Goal: Task Accomplishment & Management: Complete application form

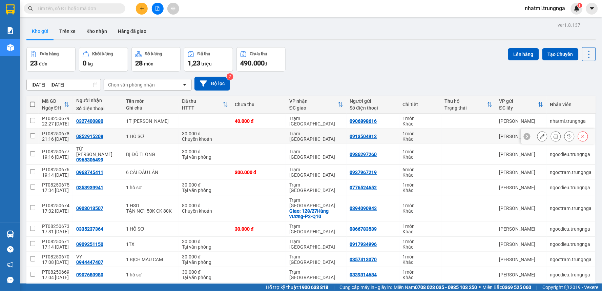
scroll to position [31, 0]
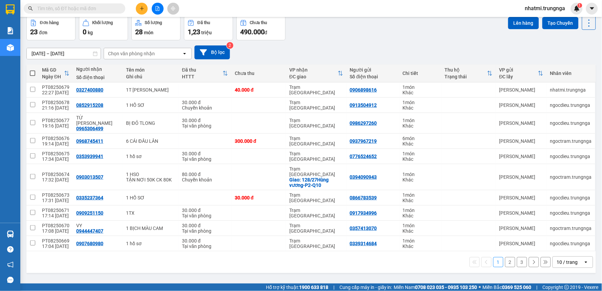
click at [570, 259] on div "10 / trang" at bounding box center [567, 262] width 21 height 7
click at [560, 237] on span "100 / trang" at bounding box center [565, 237] width 24 height 7
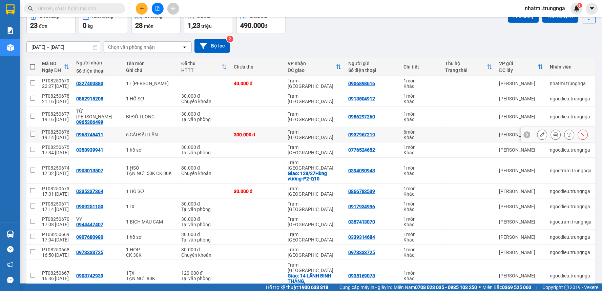
scroll to position [0, 0]
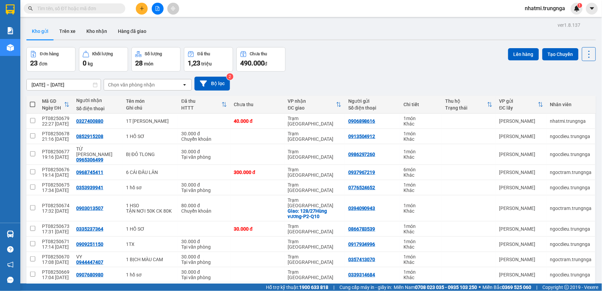
click at [33, 104] on span at bounding box center [32, 104] width 5 height 5
click at [33, 101] on input "checkbox" at bounding box center [33, 101] width 0 height 0
checkbox input "true"
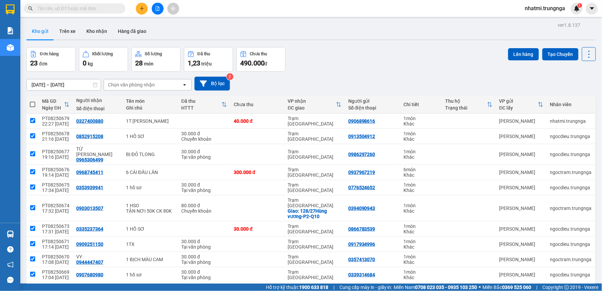
checkbox input "true"
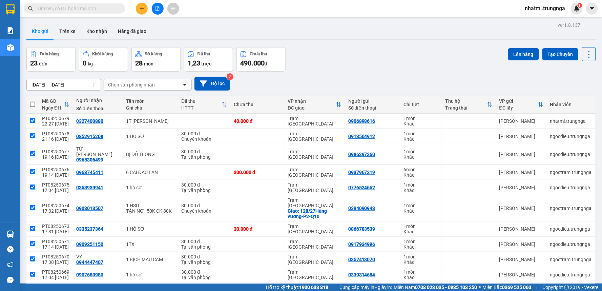
checkbox input "true"
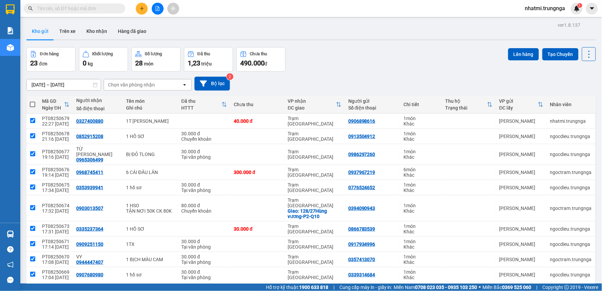
checkbox input "true"
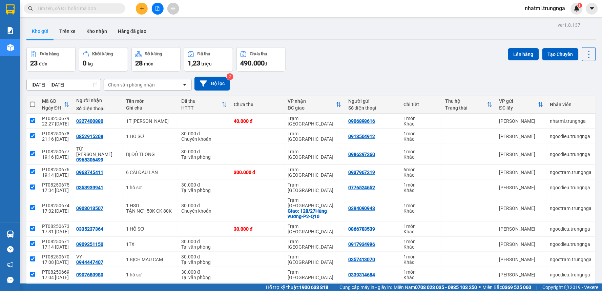
checkbox input "true"
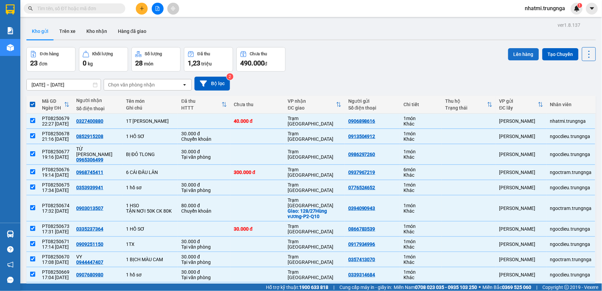
click at [519, 54] on button "Lên hàng" at bounding box center [523, 54] width 31 height 12
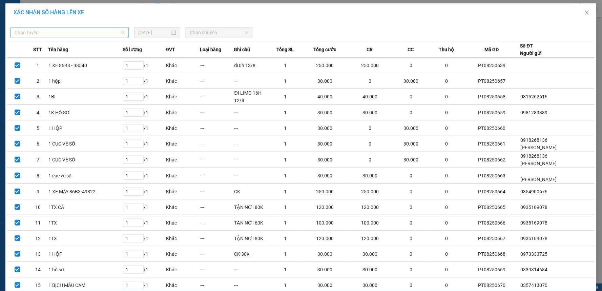
click at [94, 32] on span "Chọn tuyến" at bounding box center [70, 32] width 110 height 10
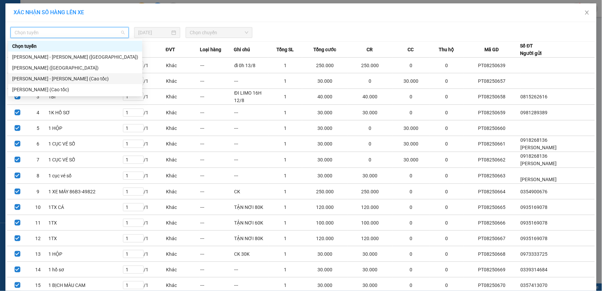
click at [62, 81] on div "[PERSON_NAME] - [PERSON_NAME] (Cao tốc)" at bounding box center [75, 78] width 126 height 7
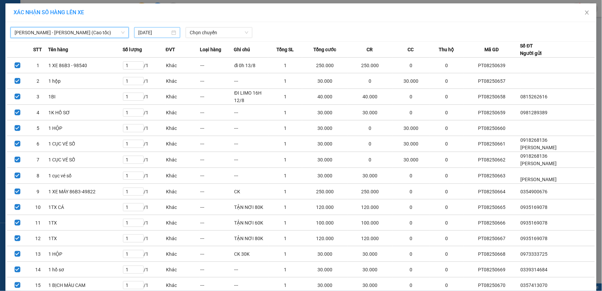
click at [146, 33] on input "[DATE]" at bounding box center [154, 32] width 32 height 7
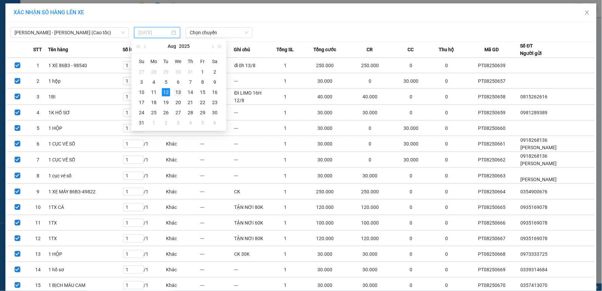
click at [174, 92] on td "13" at bounding box center [178, 92] width 12 height 10
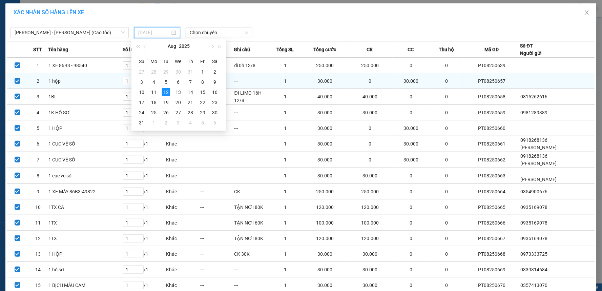
type input "[DATE]"
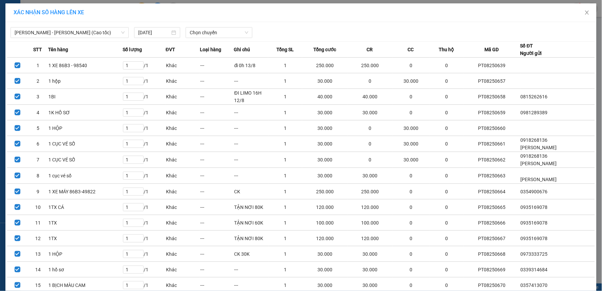
click at [207, 38] on div "[PERSON_NAME] - [GEOGRAPHIC_DATA] (Cao tốc) [DATE] Chọn chuyến STT Tên hàng Số …" at bounding box center [301, 239] width 592 height 434
click at [216, 31] on span "Chọn chuyến" at bounding box center [219, 32] width 59 height 10
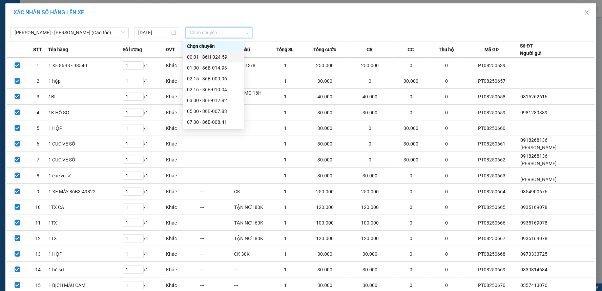
click at [208, 56] on div "00:01 - 86H-024.59" at bounding box center [213, 56] width 53 height 7
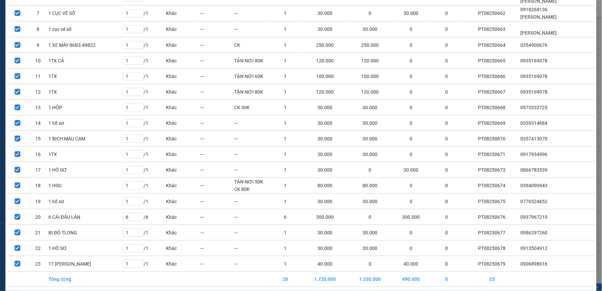
scroll to position [178, 0]
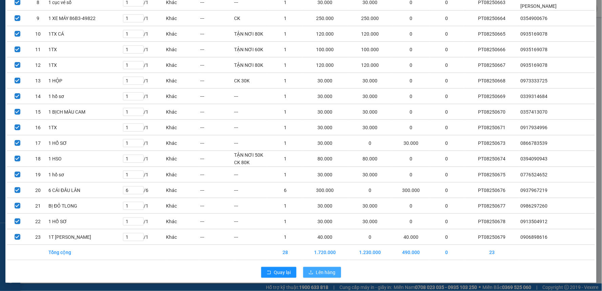
click at [323, 273] on span "Lên hàng" at bounding box center [326, 271] width 20 height 7
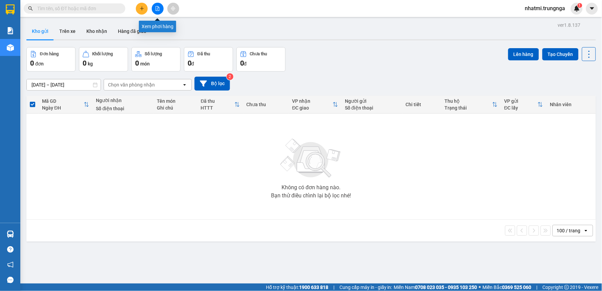
click at [158, 9] on icon "file-add" at bounding box center [157, 8] width 5 height 5
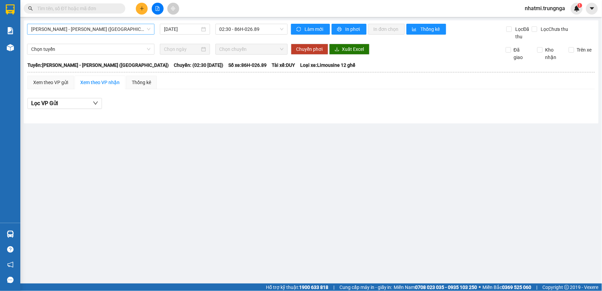
click at [100, 28] on span "[PERSON_NAME] - [PERSON_NAME] ([GEOGRAPHIC_DATA])" at bounding box center [90, 29] width 119 height 10
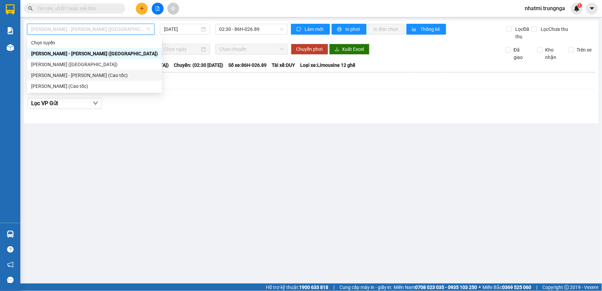
click at [92, 78] on div "[PERSON_NAME] - [PERSON_NAME] (Cao tốc)" at bounding box center [94, 75] width 127 height 7
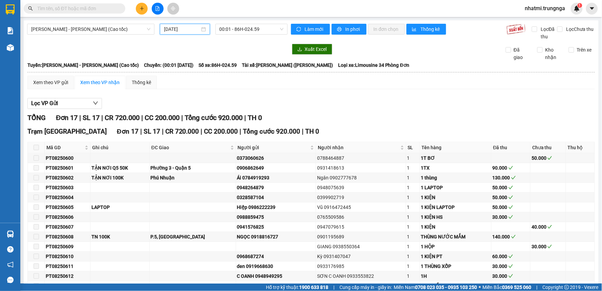
click at [192, 29] on input "[DATE]" at bounding box center [182, 28] width 36 height 7
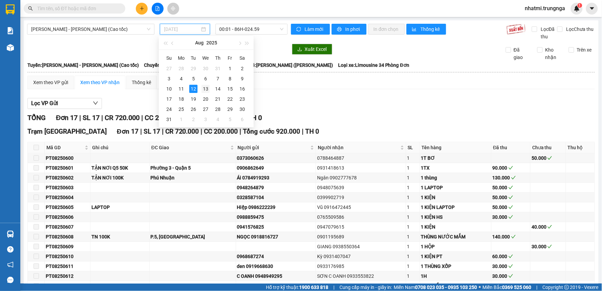
click at [203, 89] on div "13" at bounding box center [206, 89] width 8 height 8
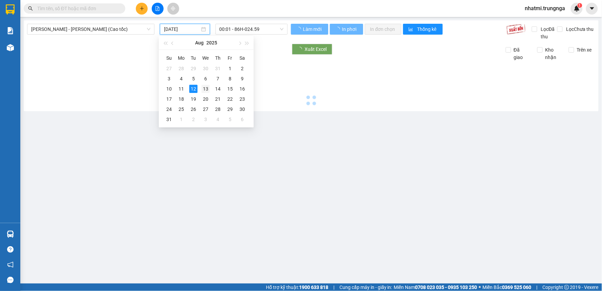
type input "[DATE]"
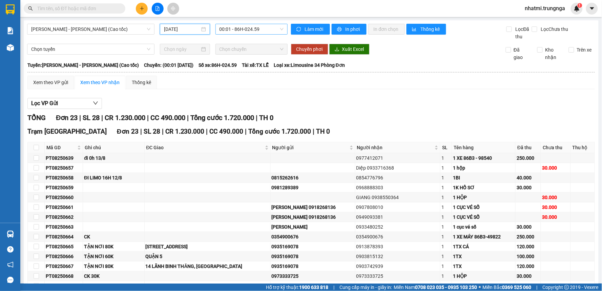
click at [245, 27] on span "00:01 - 86H-024.59" at bounding box center [252, 29] width 64 height 10
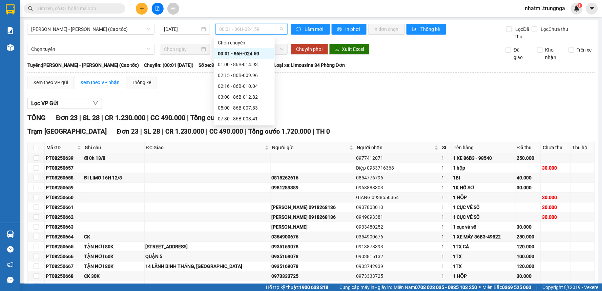
click at [249, 53] on div "00:01 - 86H-024.59" at bounding box center [244, 53] width 53 height 7
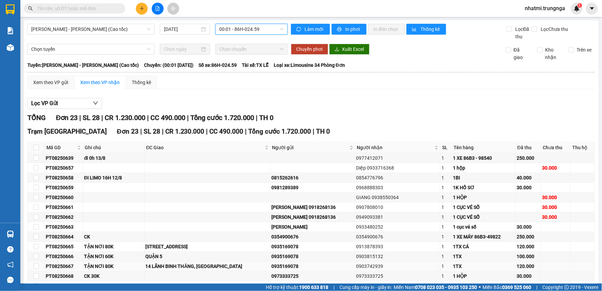
scroll to position [131, 0]
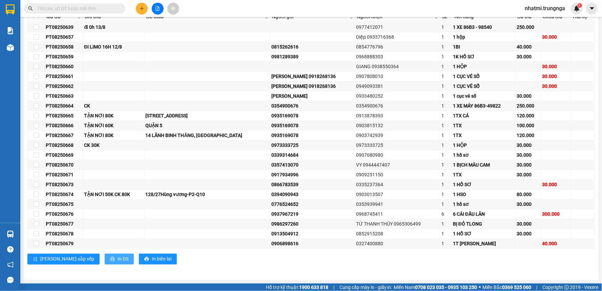
click at [118, 258] on span "In DS" at bounding box center [123, 258] width 11 height 7
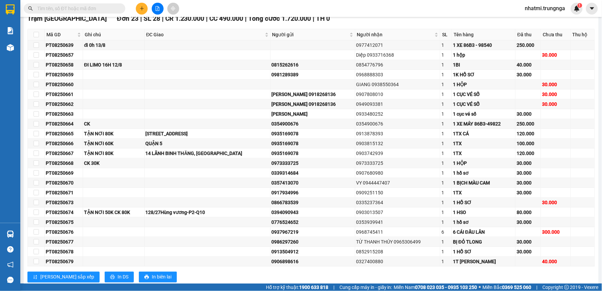
scroll to position [0, 0]
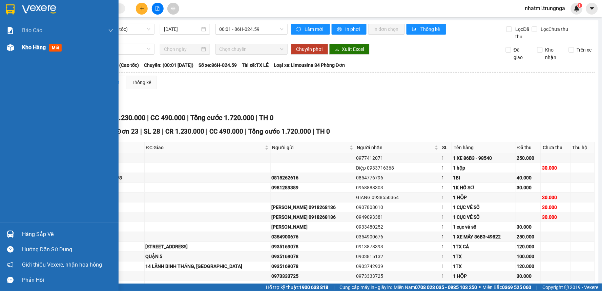
click at [29, 41] on div "Kho hàng mới" at bounding box center [68, 47] width 92 height 17
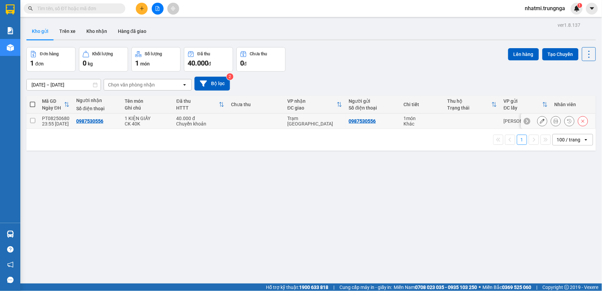
click at [540, 122] on icon at bounding box center [542, 121] width 5 height 5
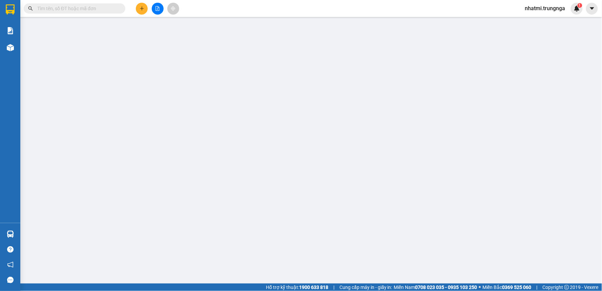
type input "0987530556"
type input "40.000"
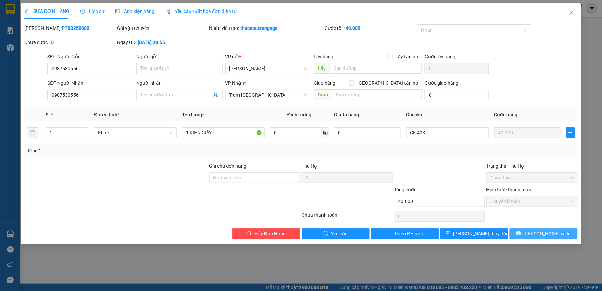
click at [540, 234] on span "[PERSON_NAME] và In" at bounding box center [547, 233] width 47 height 7
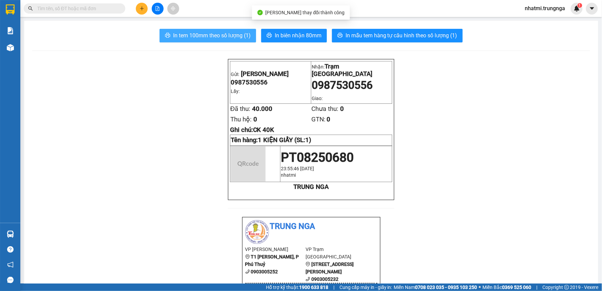
click at [185, 39] on span "In tem 100mm theo số lượng (1)" at bounding box center [212, 35] width 78 height 8
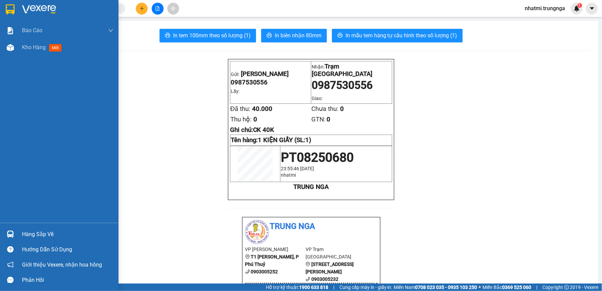
click at [33, 59] on div "Báo cáo Báo cáo dòng tiền (nhân viên) - chỉ tính tiền mặt Kho hàng mới" at bounding box center [59, 122] width 119 height 201
click at [39, 51] on div "Kho hàng mới" at bounding box center [43, 47] width 42 height 8
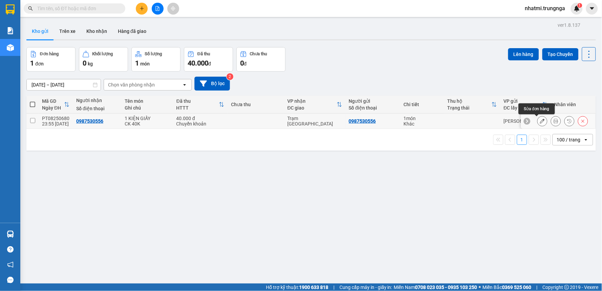
click at [540, 122] on icon at bounding box center [542, 121] width 5 height 5
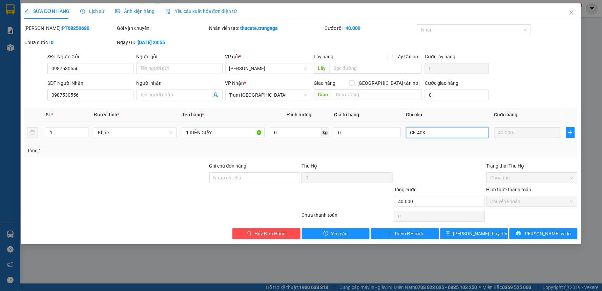
click at [432, 132] on input "CK 40K" at bounding box center [447, 132] width 83 height 11
type input "CK 40K, ĐI 1HS"
click at [482, 239] on div "SỬA ĐƠN HÀNG Lịch sử Ảnh kiện hàng Yêu cầu xuất hóa đơn điện tử Total Paid Fee …" at bounding box center [301, 123] width 560 height 241
click at [482, 237] on span "[PERSON_NAME] thay đổi" at bounding box center [481, 233] width 54 height 7
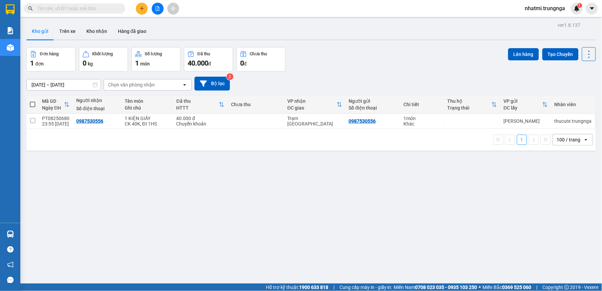
click at [145, 12] on button at bounding box center [142, 9] width 12 height 12
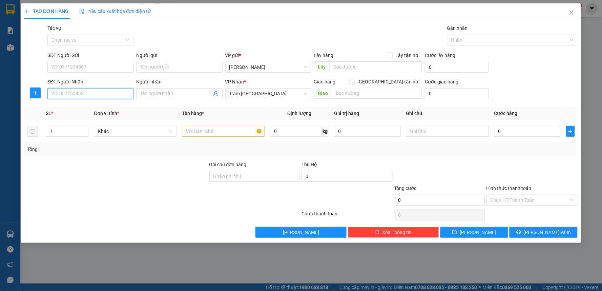
click at [68, 94] on input "SĐT Người Nhận" at bounding box center [90, 93] width 86 height 11
click at [94, 105] on div "0899338431 - [PERSON_NAME]" at bounding box center [91, 106] width 78 height 7
type input "0899338431"
type input "HUY"
type input "40.000"
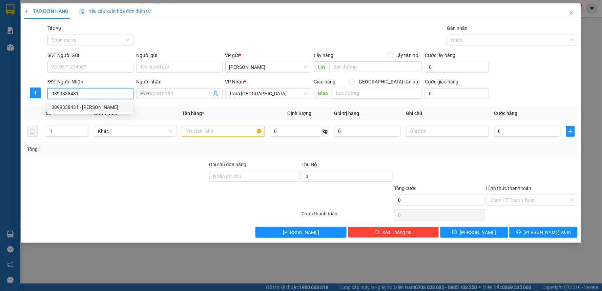
type input "40.000"
type input "0899338431"
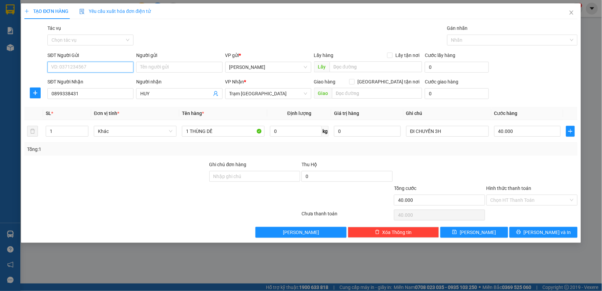
click at [104, 70] on input "SĐT Người Gửi" at bounding box center [90, 67] width 86 height 11
click at [96, 80] on div "0705100787 - PHƯƠNG" at bounding box center [91, 80] width 78 height 7
type input "0705100787"
type input "PHƯƠNG"
click at [512, 200] on input "Hình thức thanh toán" at bounding box center [530, 200] width 78 height 10
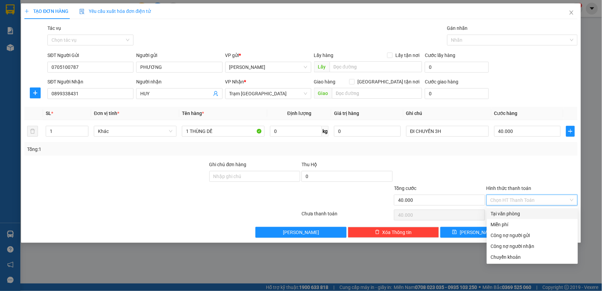
click at [475, 171] on div at bounding box center [440, 173] width 93 height 24
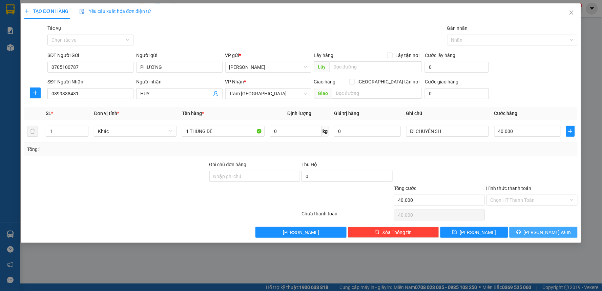
click at [528, 234] on button "[PERSON_NAME] và In" at bounding box center [544, 232] width 68 height 11
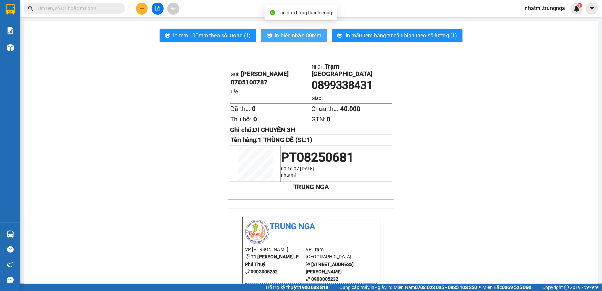
click at [295, 38] on span "In biên nhận 80mm" at bounding box center [298, 35] width 47 height 8
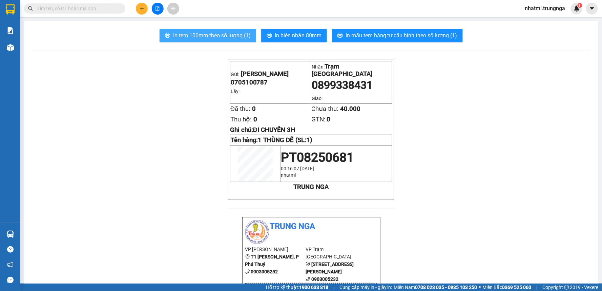
click at [233, 32] on span "In tem 100mm theo số lượng (1)" at bounding box center [212, 35] width 78 height 8
